Goal: Navigation & Orientation: Find specific page/section

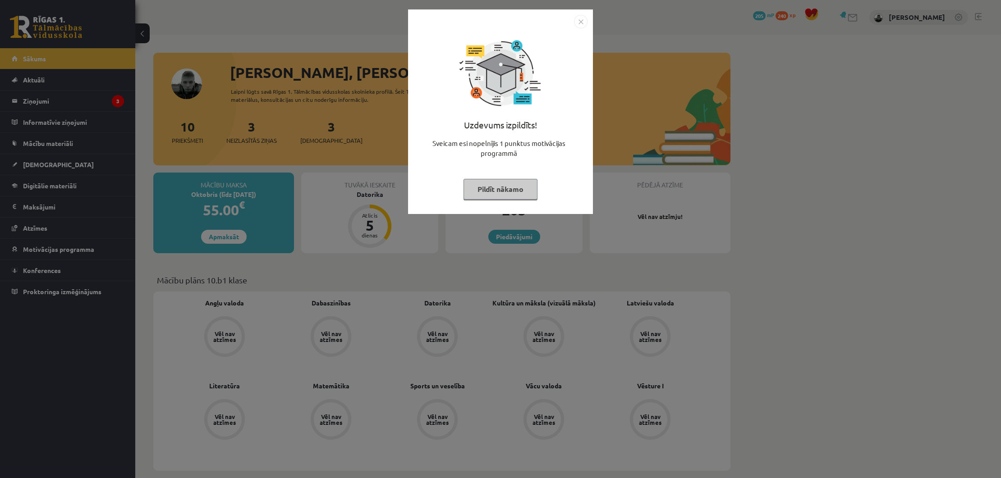
click at [519, 192] on button "Pildīt nākamo" at bounding box center [500, 189] width 74 height 21
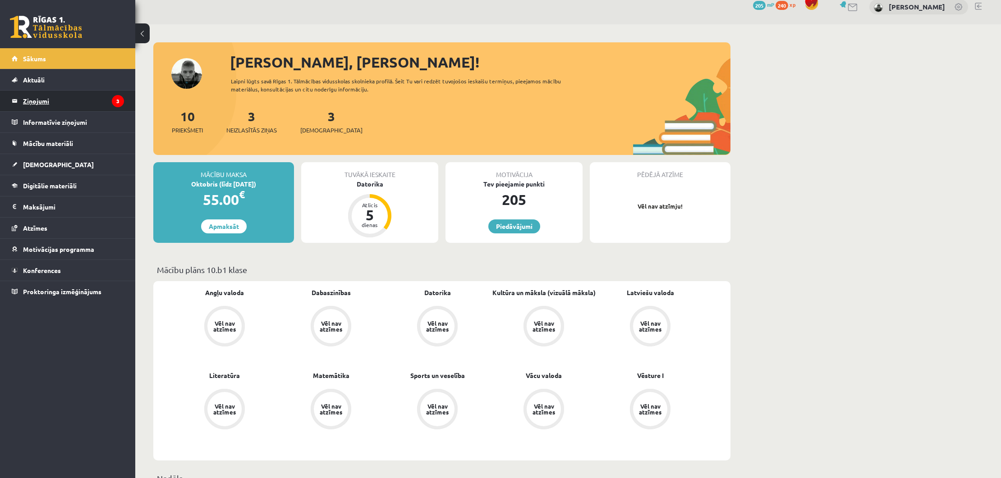
scroll to position [11, 0]
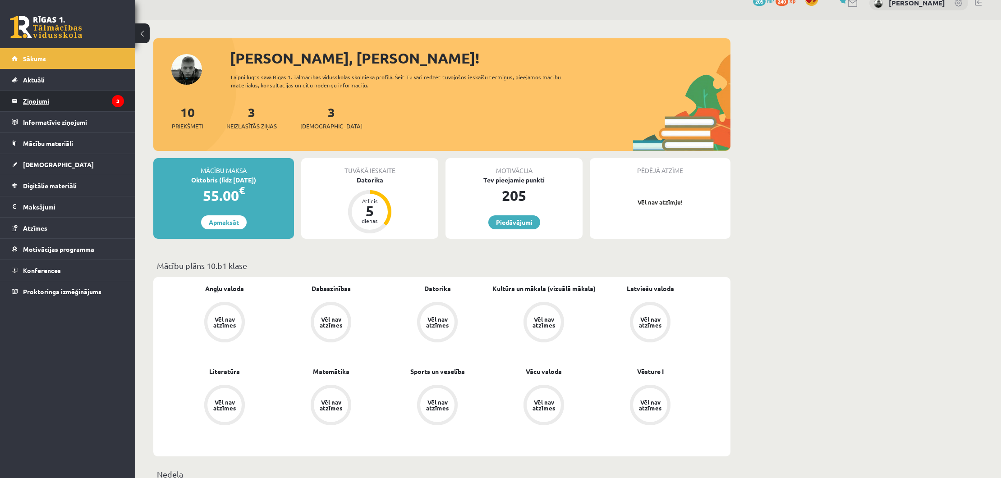
click at [114, 99] on icon "3" at bounding box center [118, 101] width 12 height 12
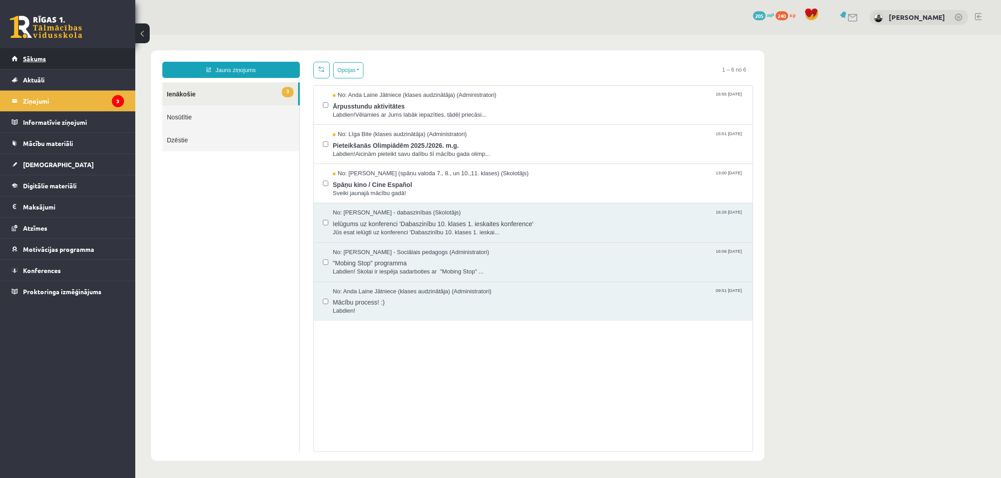
click at [72, 59] on link "Sākums" at bounding box center [68, 58] width 112 height 21
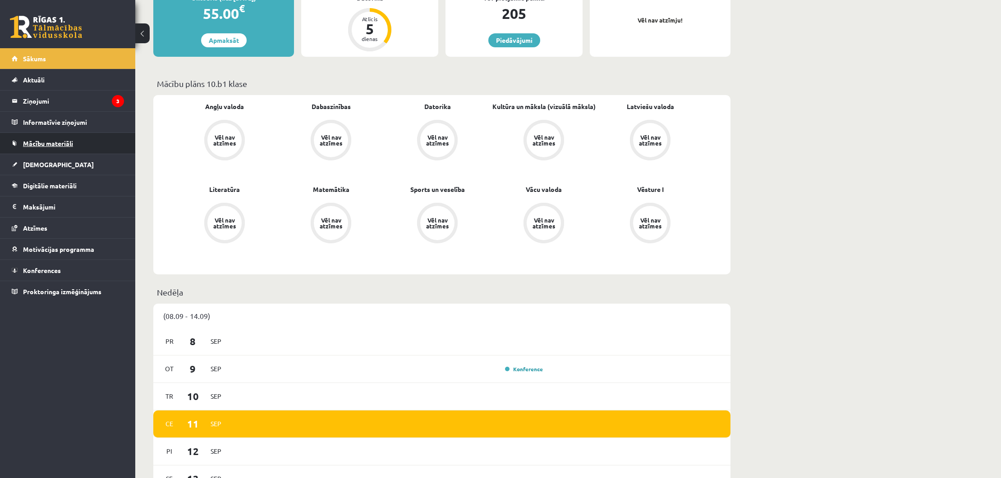
scroll to position [196, 0]
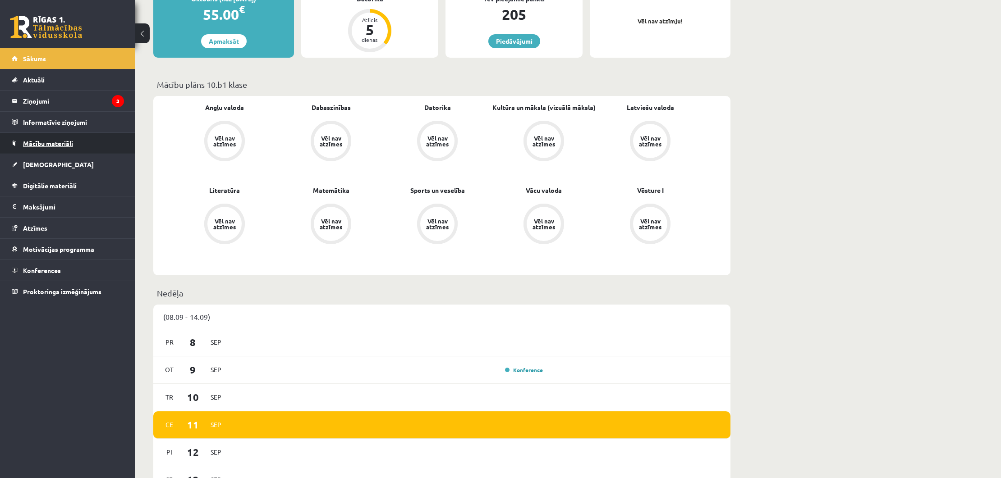
click at [80, 140] on link "Mācību materiāli" at bounding box center [68, 143] width 112 height 21
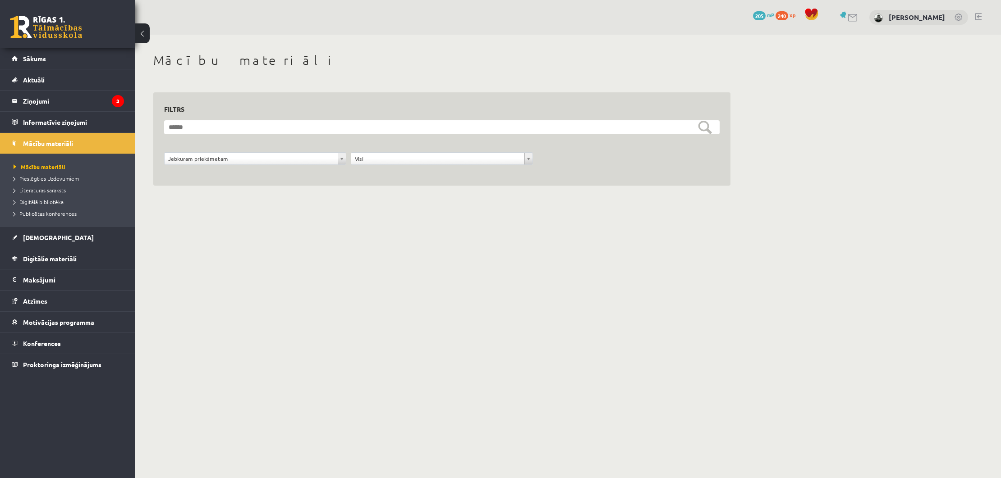
click at [268, 166] on div "**********" at bounding box center [255, 160] width 187 height 17
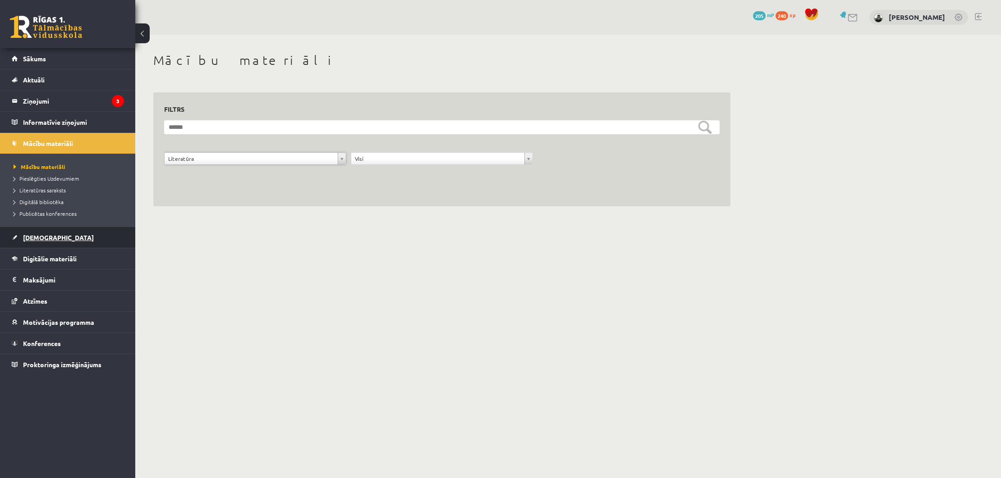
click at [58, 241] on link "[DEMOGRAPHIC_DATA]" at bounding box center [68, 237] width 112 height 21
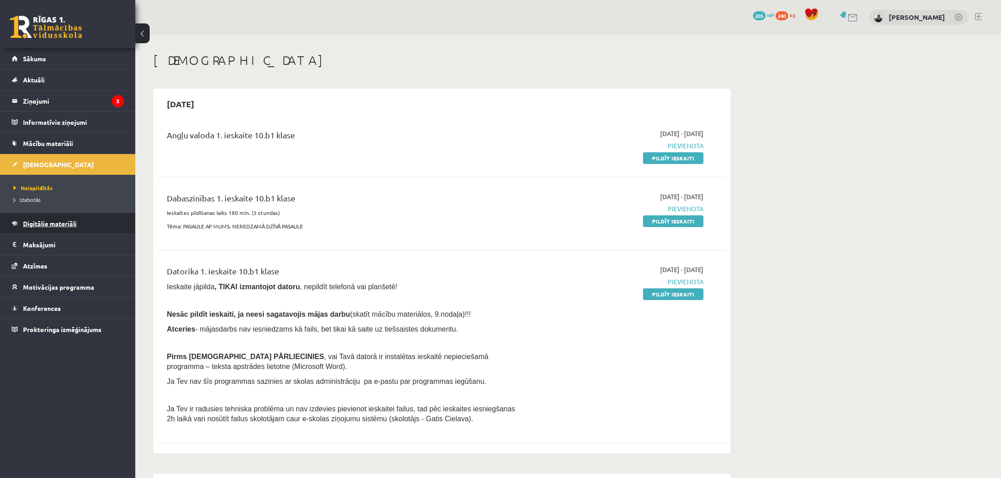
click at [68, 219] on link "Digitālie materiāli" at bounding box center [68, 223] width 112 height 21
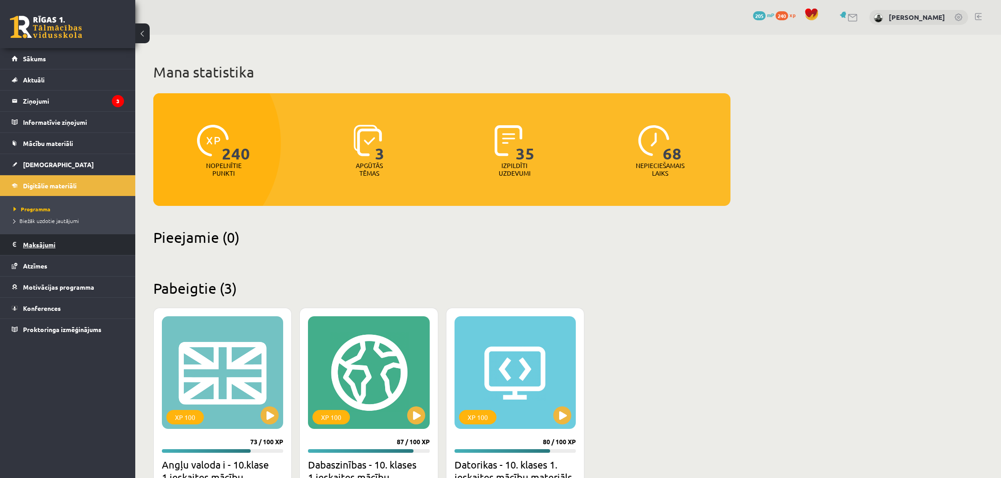
click at [69, 249] on legend "Maksājumi 0" at bounding box center [73, 244] width 101 height 21
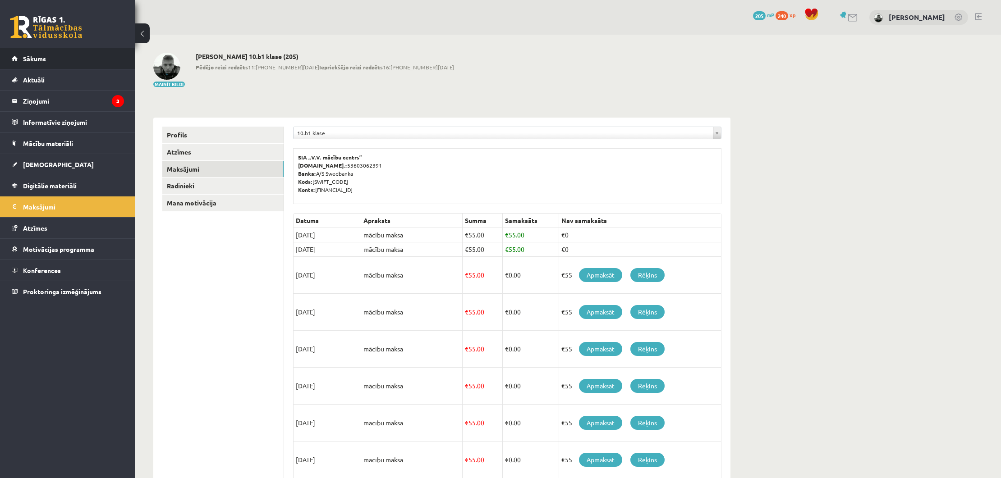
click at [65, 58] on link "Sākums" at bounding box center [68, 58] width 112 height 21
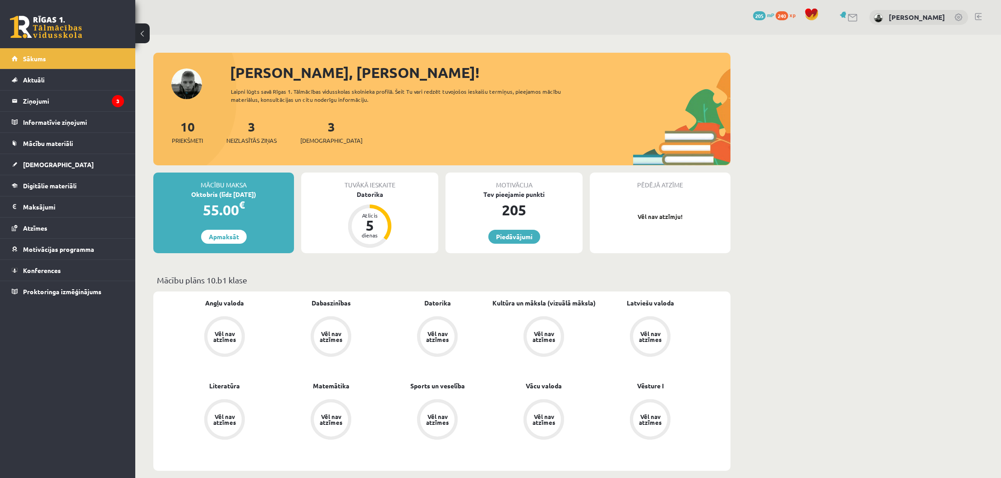
click at [977, 16] on link at bounding box center [978, 16] width 7 height 7
